Goal: Complete application form

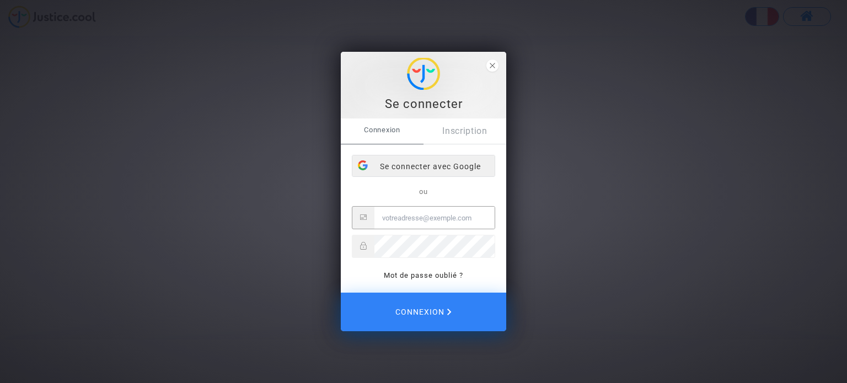
click at [410, 166] on div "Se connecter avec Google" at bounding box center [423, 166] width 142 height 22
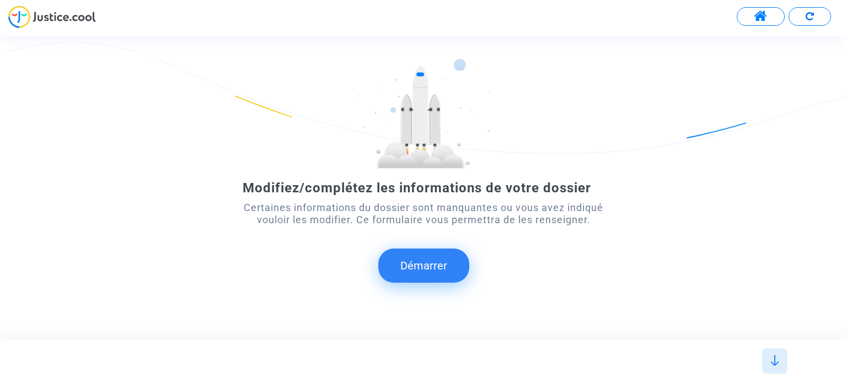
scroll to position [55, 0]
